Goal: Task Accomplishment & Management: Use online tool/utility

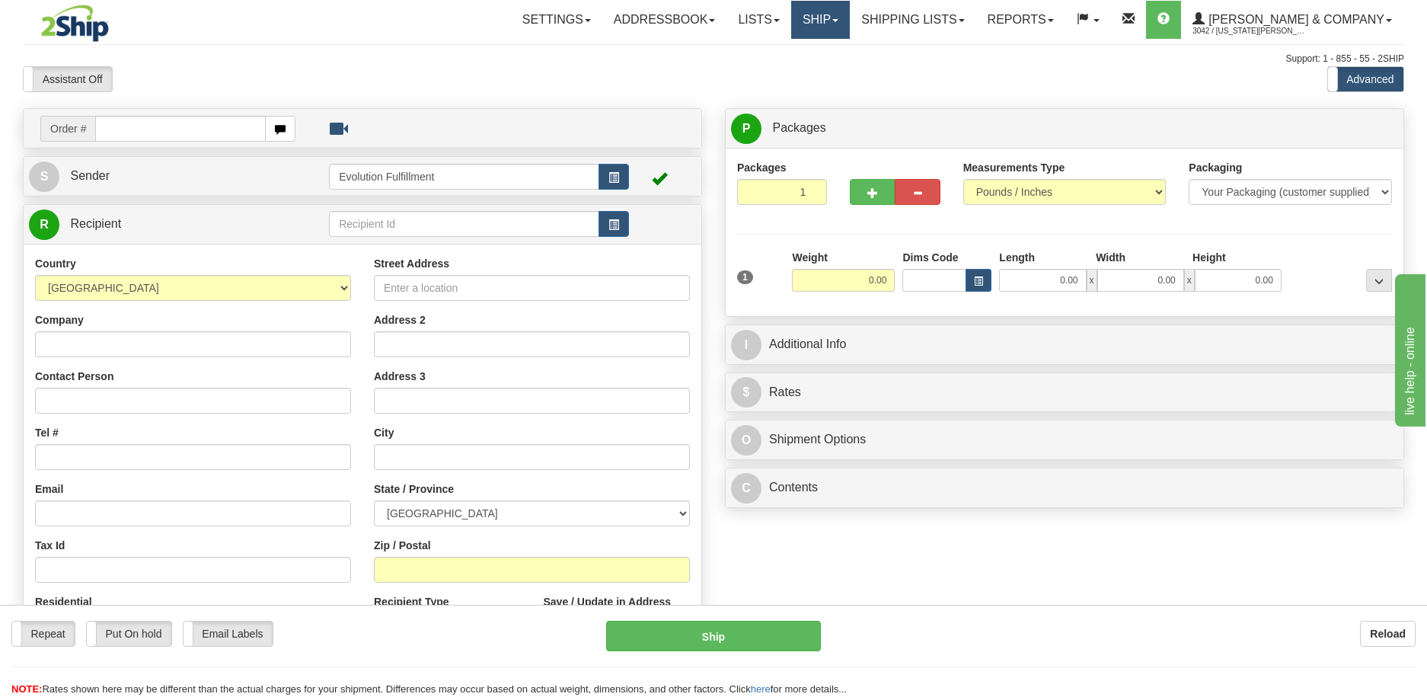
click at [850, 28] on link "Ship" at bounding box center [820, 20] width 59 height 38
click at [834, 72] on span "OnHold / Order Queue" at bounding box center [779, 73] width 107 height 12
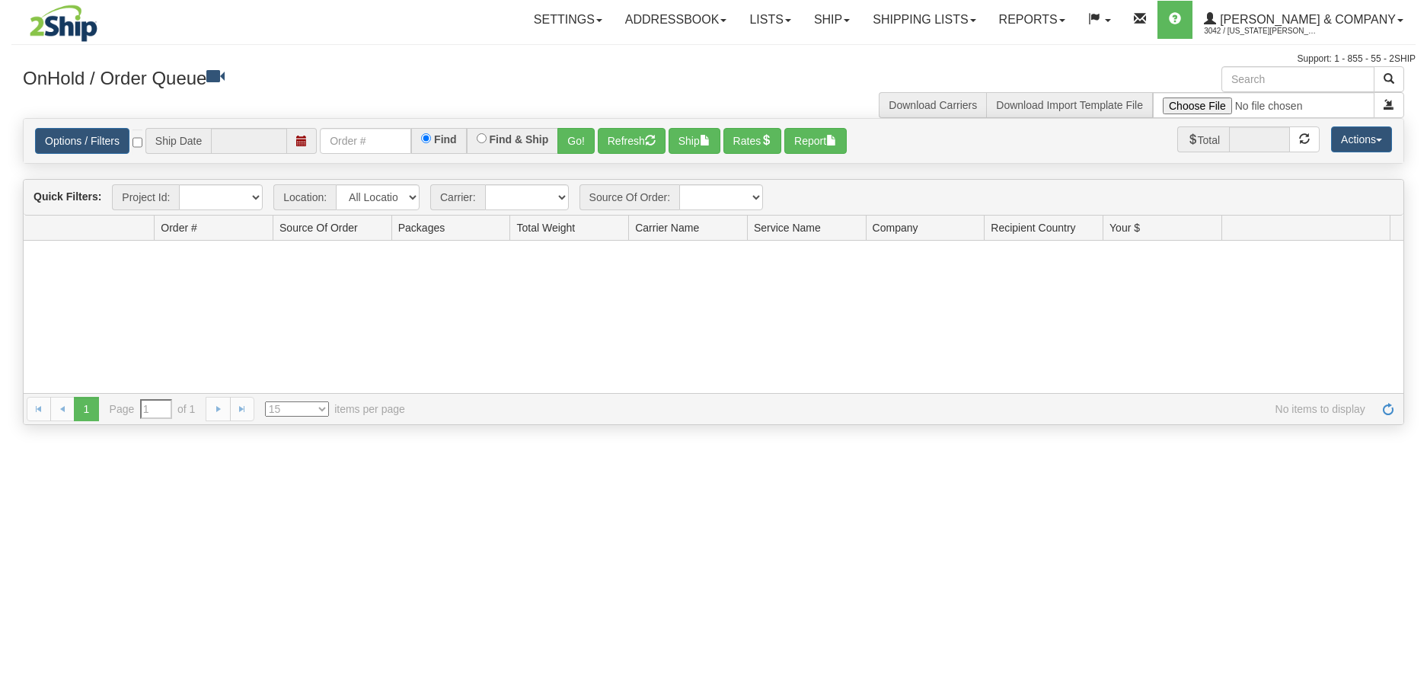
type input "[DATE]"
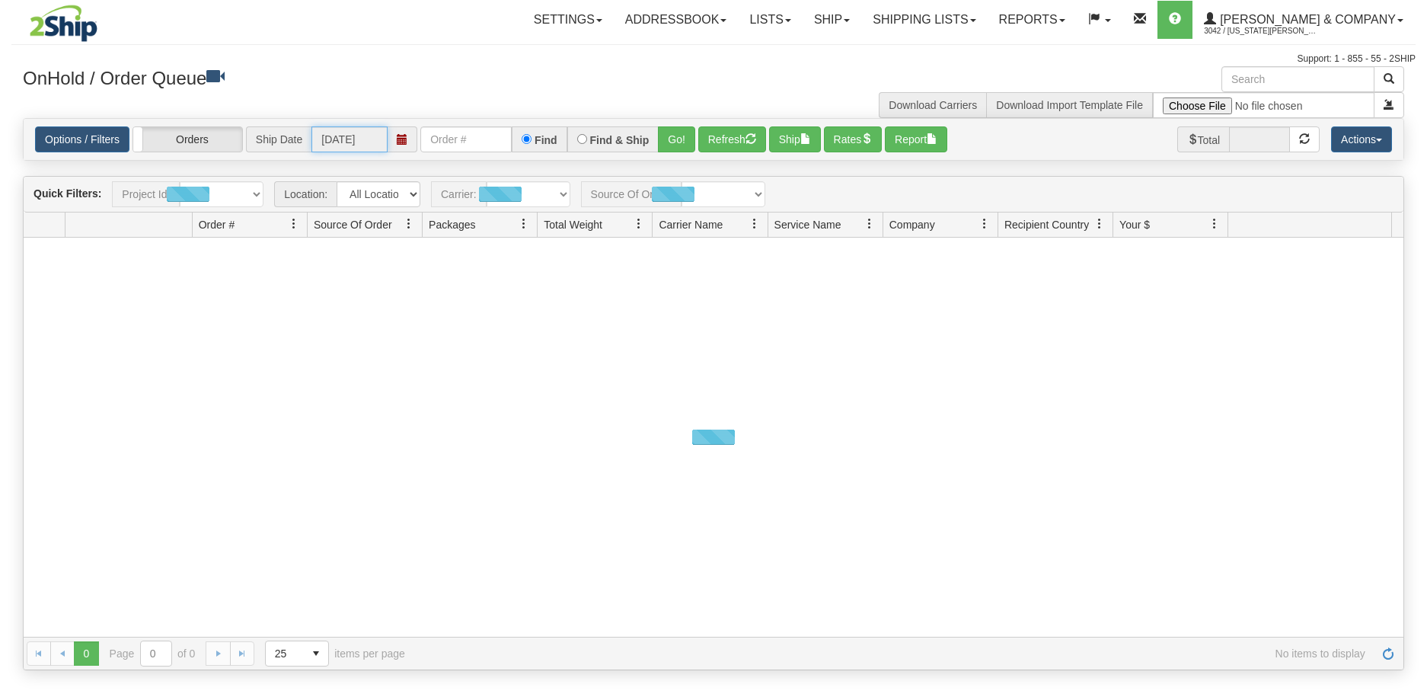
click at [359, 146] on input "[DATE]" at bounding box center [349, 139] width 76 height 26
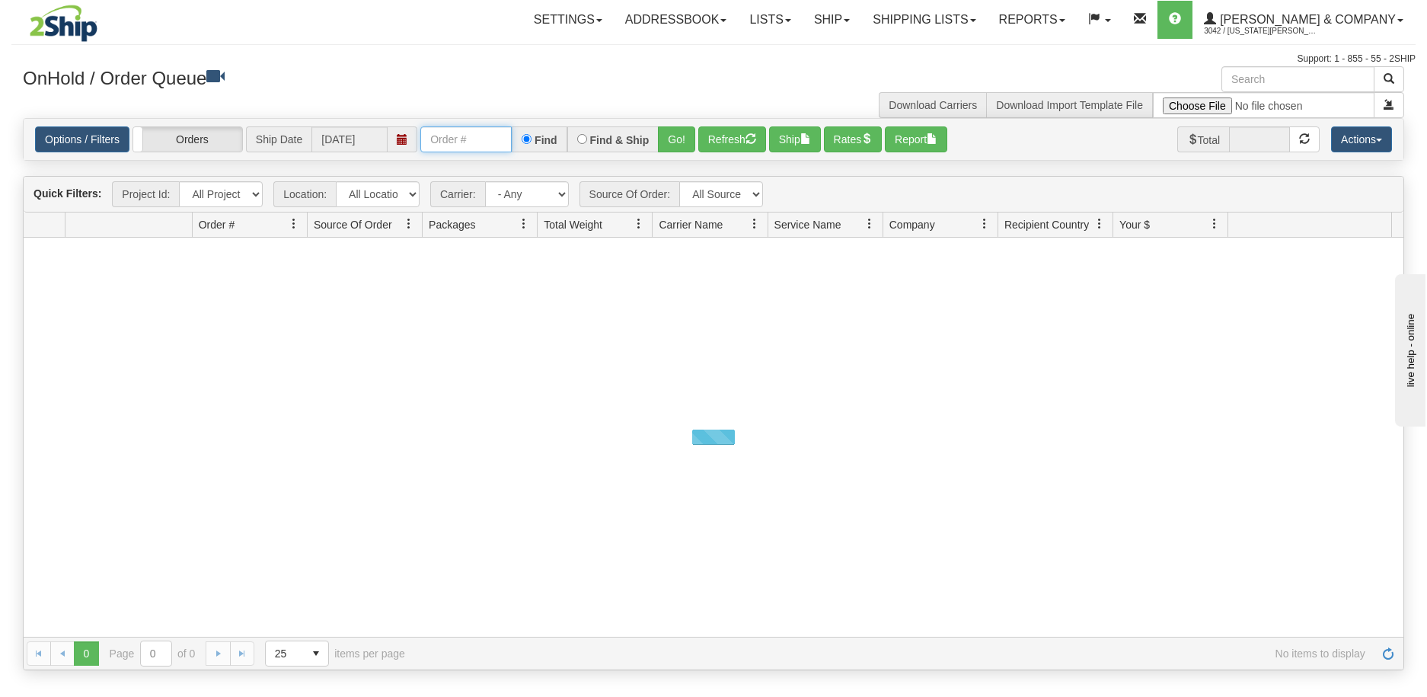
click at [466, 140] on input "text" at bounding box center [465, 139] width 91 height 26
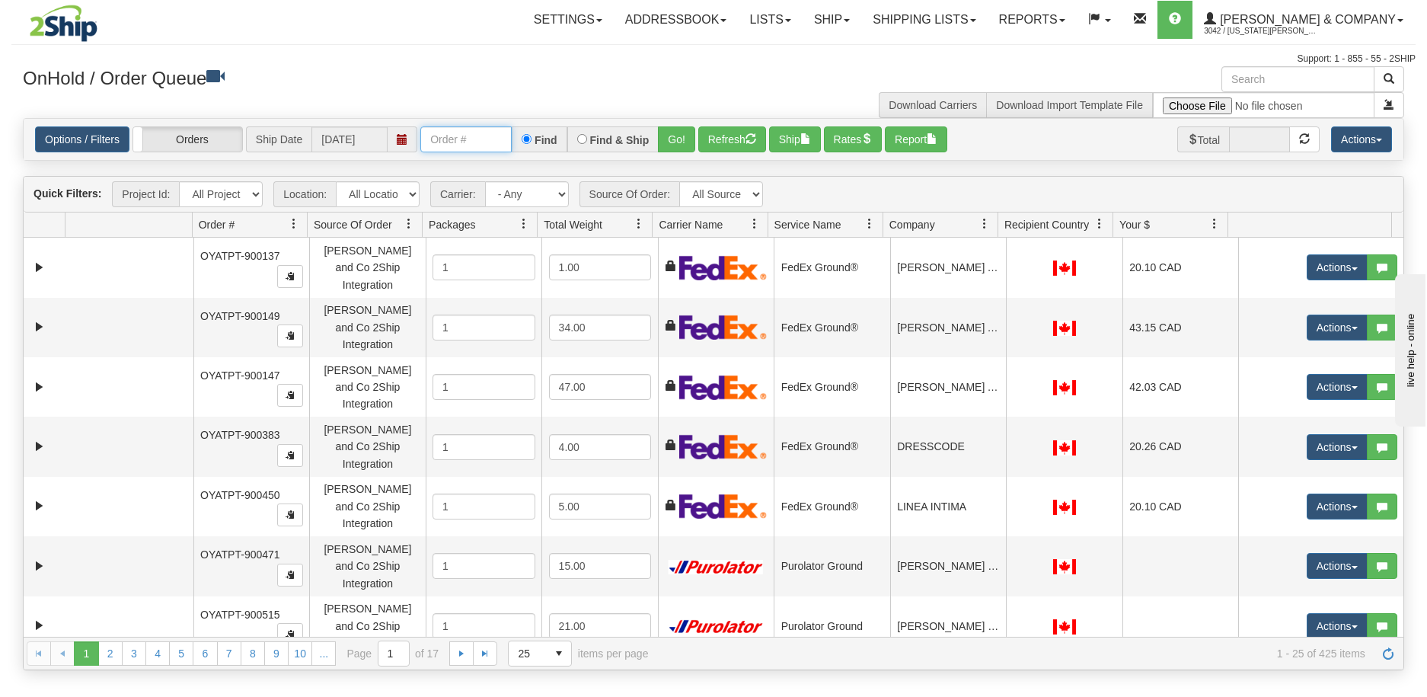
paste input "PT-902560"
type input "PT-902560"
click at [668, 136] on button "Go!" at bounding box center [676, 139] width 37 height 26
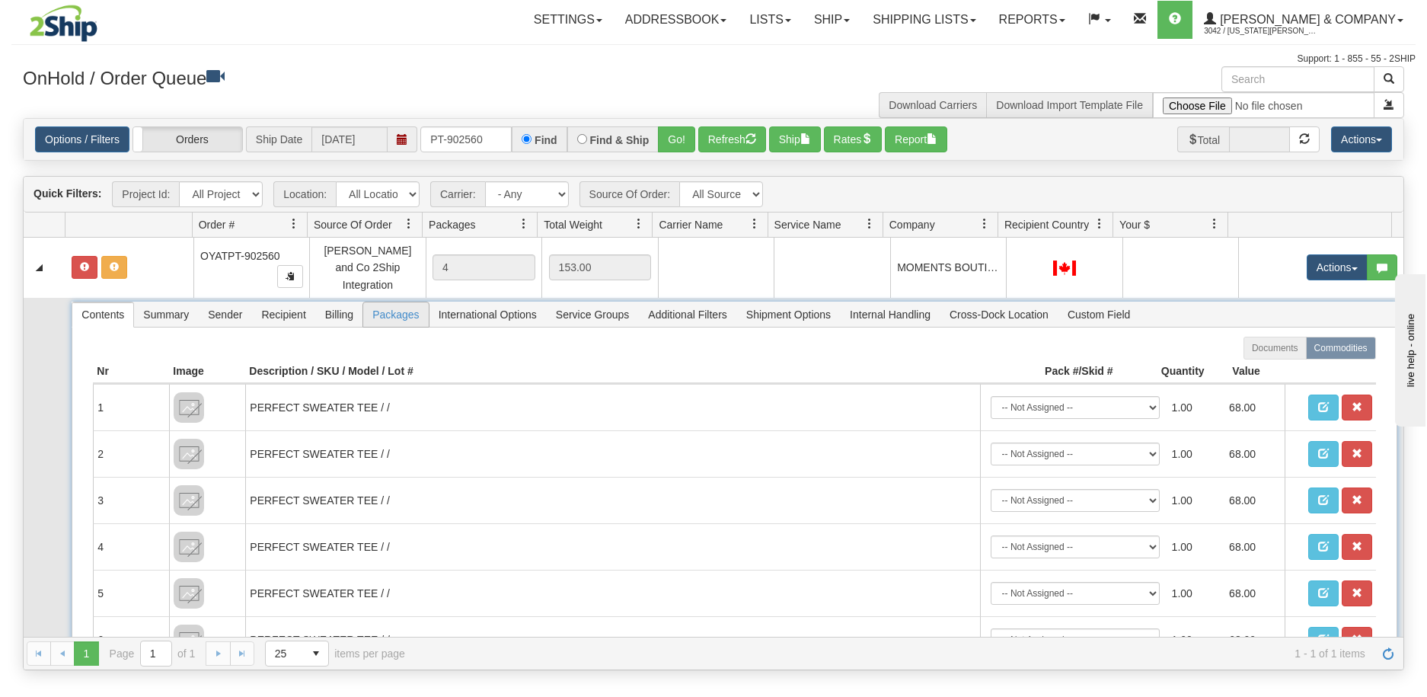
click at [377, 302] on span "Packages" at bounding box center [395, 314] width 65 height 24
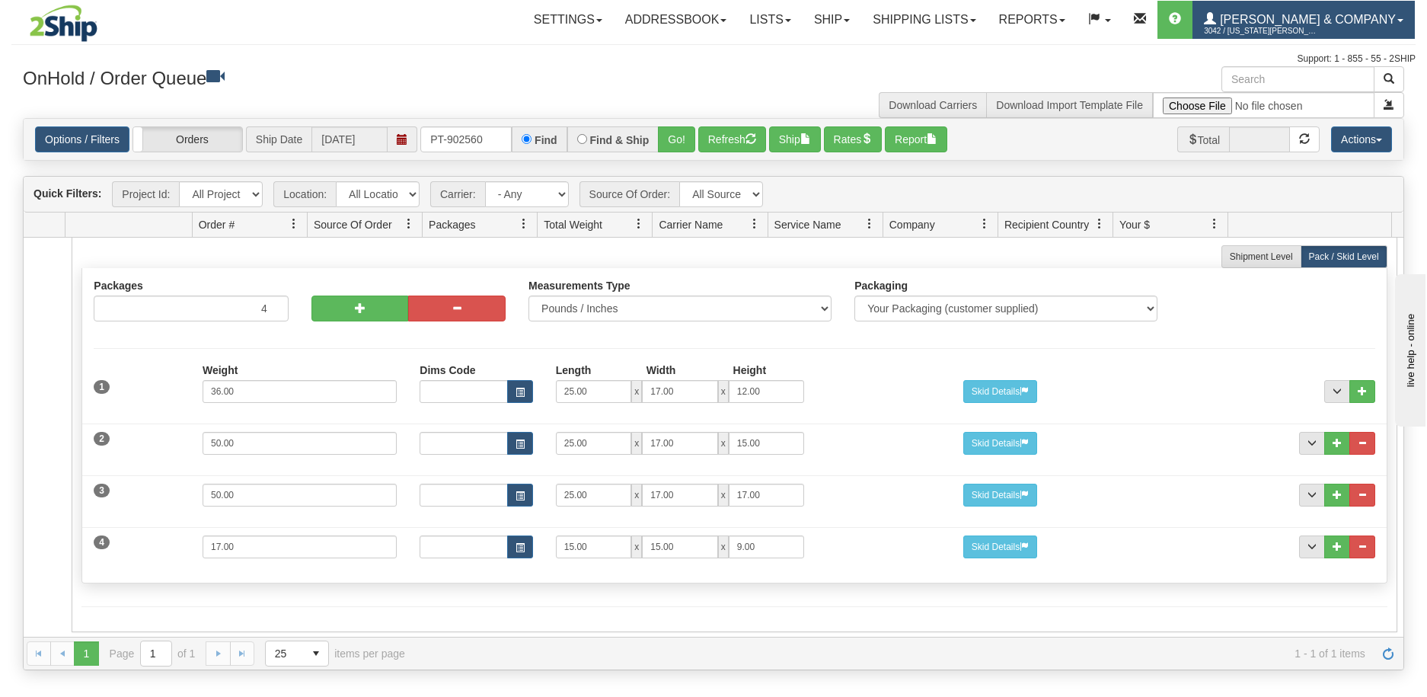
click at [1344, 20] on span "[PERSON_NAME] & Company" at bounding box center [1306, 19] width 180 height 13
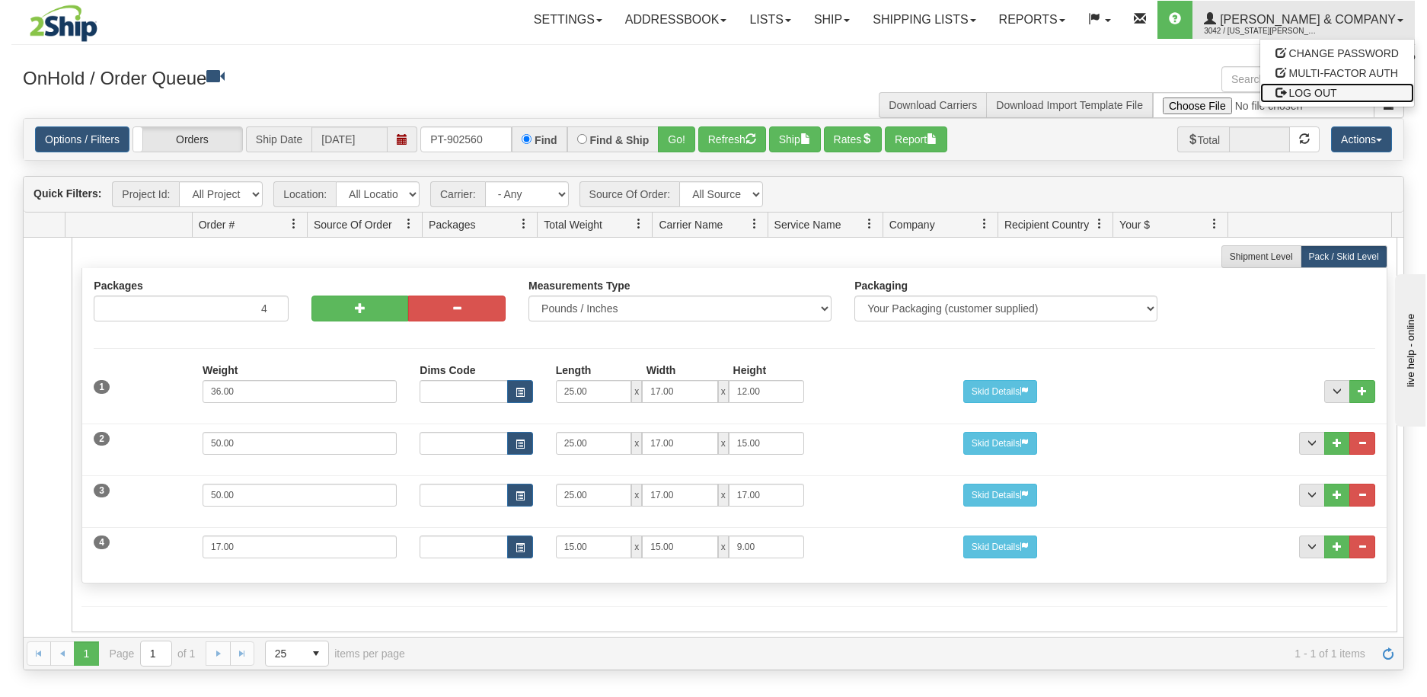
click at [1339, 91] on link "LOG OUT" at bounding box center [1337, 93] width 154 height 20
